Goal: Transaction & Acquisition: Purchase product/service

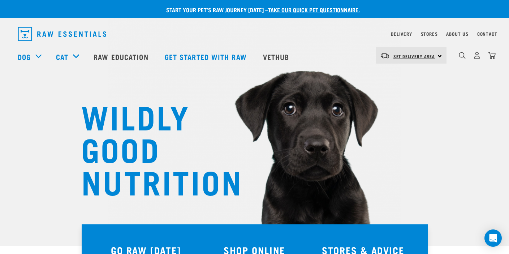
click at [410, 55] on span "Set Delivery Area" at bounding box center [415, 56] width 42 height 3
click at [405, 90] on link "[GEOGRAPHIC_DATA]" at bounding box center [410, 92] width 69 height 16
click at [415, 52] on link "Set Delivery Area" at bounding box center [415, 57] width 42 height 12
click at [401, 31] on div "Delivery" at bounding box center [401, 34] width 21 height 9
click at [400, 35] on link "Delivery" at bounding box center [401, 34] width 21 height 3
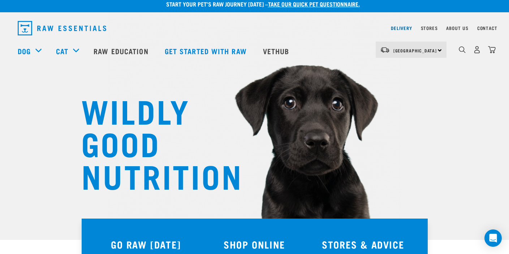
scroll to position [23, 0]
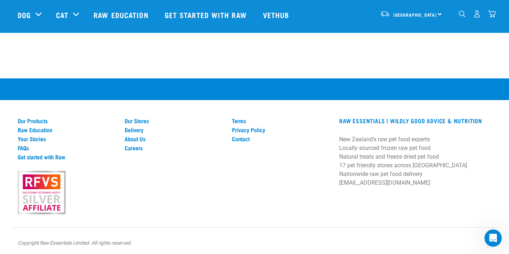
scroll to position [1247, 0]
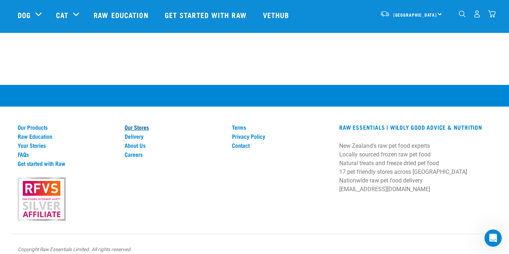
click at [144, 124] on link "Our Stores" at bounding box center [174, 127] width 99 height 7
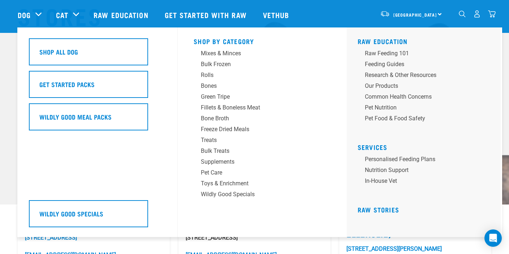
scroll to position [41, 0]
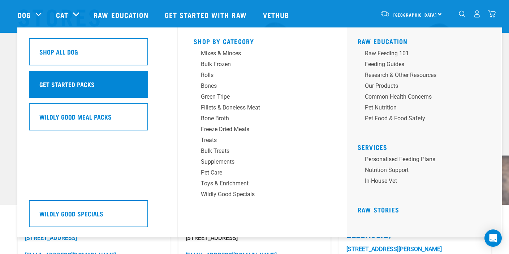
click at [101, 94] on div "Get Started Packs" at bounding box center [88, 84] width 119 height 27
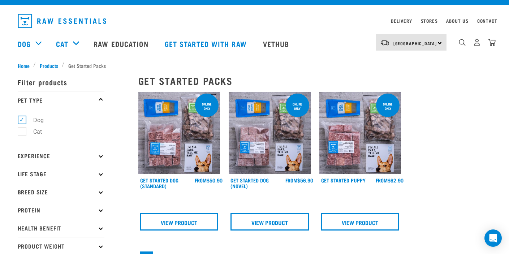
scroll to position [13, 0]
click at [364, 220] on link "View Product" at bounding box center [360, 221] width 78 height 17
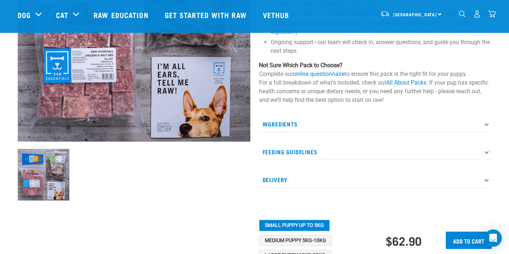
scroll to position [148, 0]
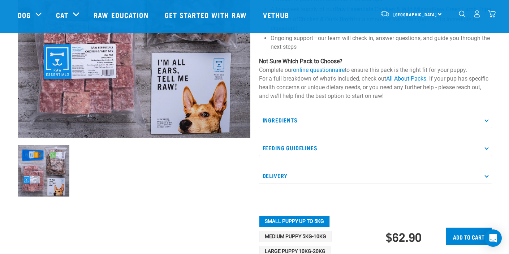
click at [340, 128] on p "Ingredients" at bounding box center [375, 120] width 233 height 16
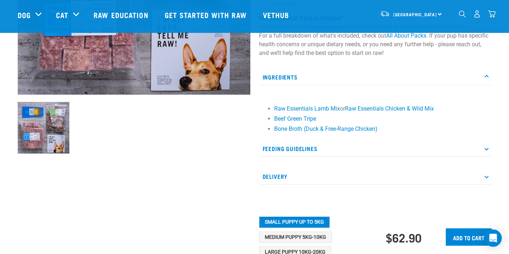
scroll to position [210, 0]
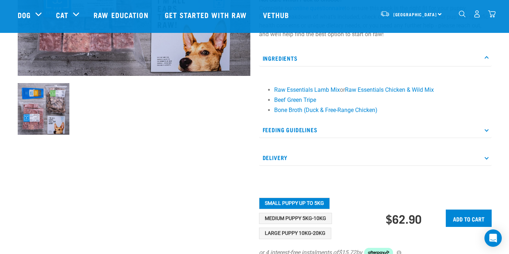
click at [347, 138] on p "Feeding Guidelines" at bounding box center [375, 130] width 233 height 16
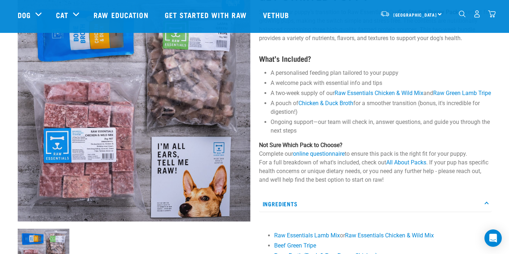
scroll to position [0, 0]
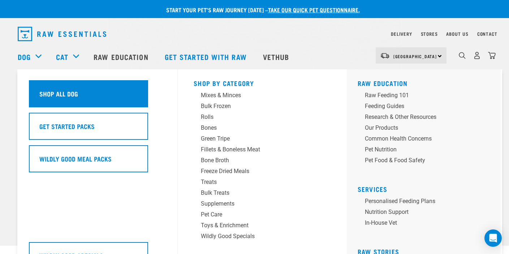
click at [115, 95] on div "Shop All Dog" at bounding box center [88, 93] width 119 height 27
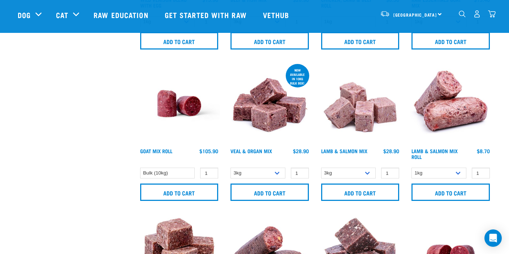
scroll to position [471, 0]
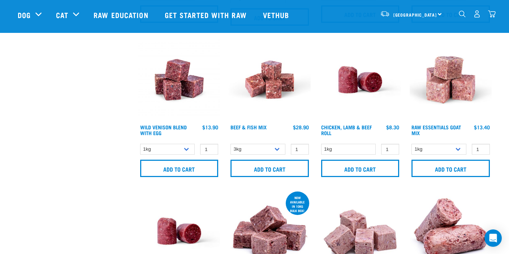
click at [459, 14] on img "dropdown navigation" at bounding box center [462, 13] width 7 height 7
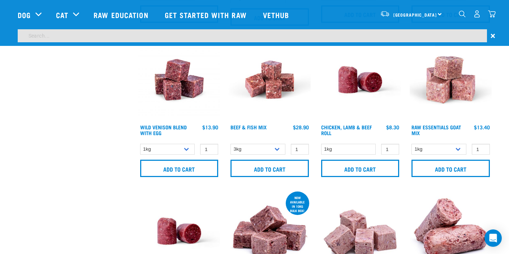
click at [407, 35] on input "search" at bounding box center [253, 35] width 470 height 13
click at [214, 37] on input "chicken" at bounding box center [253, 35] width 470 height 13
type input "chicken"
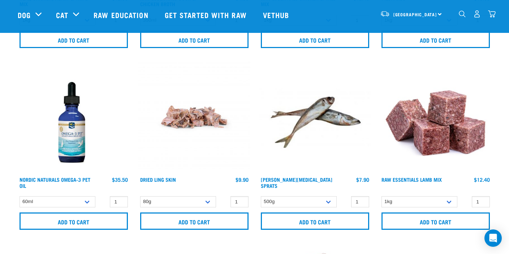
scroll to position [1280, 0]
